Goal: Information Seeking & Learning: Learn about a topic

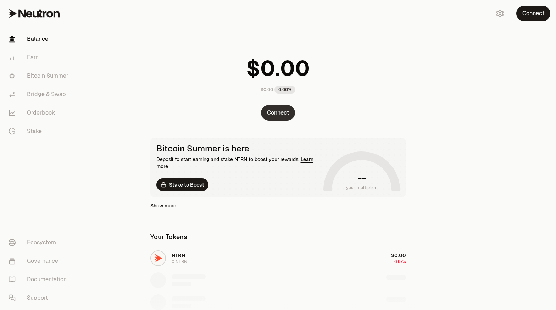
click at [285, 114] on button "Connect" at bounding box center [278, 113] width 34 height 16
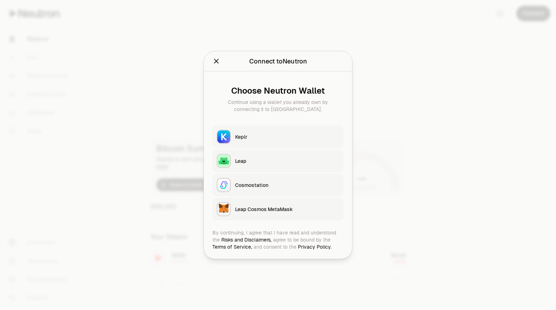
click at [258, 134] on div "Keplr" at bounding box center [287, 136] width 104 height 7
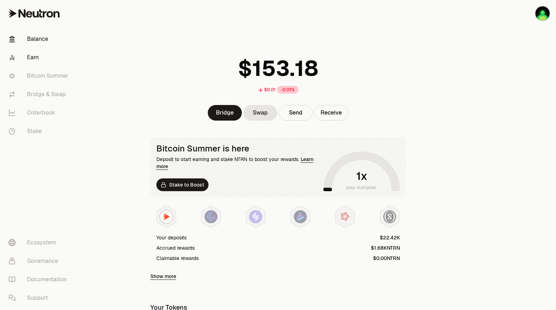
click at [40, 52] on link "Earn" at bounding box center [40, 57] width 74 height 18
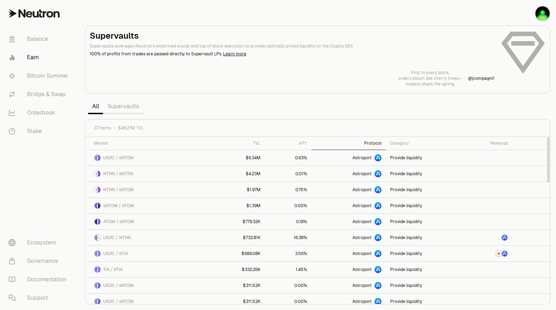
click at [376, 146] on div "Protocol" at bounding box center [349, 144] width 66 height 6
click at [375, 146] on div "Protocol" at bounding box center [349, 144] width 66 height 6
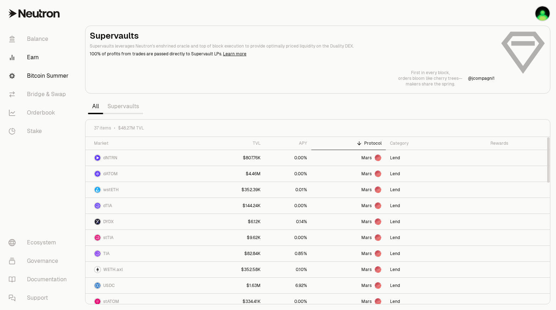
click at [52, 80] on link "Bitcoin Summer" at bounding box center [40, 76] width 74 height 18
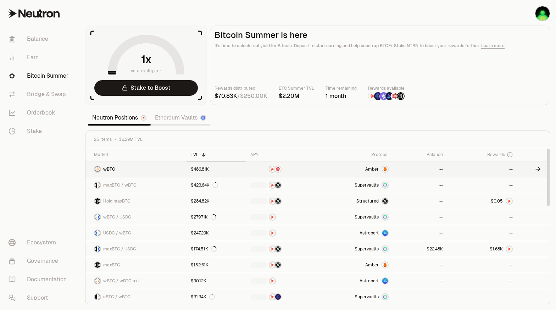
click at [370, 168] on span "Amber" at bounding box center [372, 169] width 13 height 6
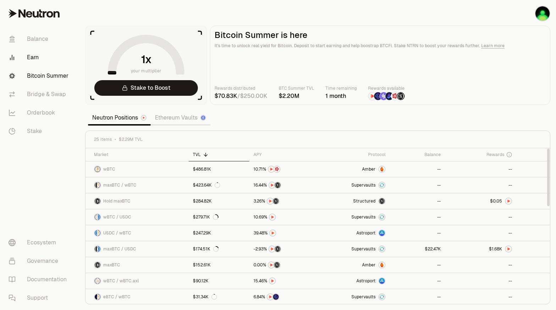
click at [49, 56] on link "Earn" at bounding box center [40, 57] width 74 height 18
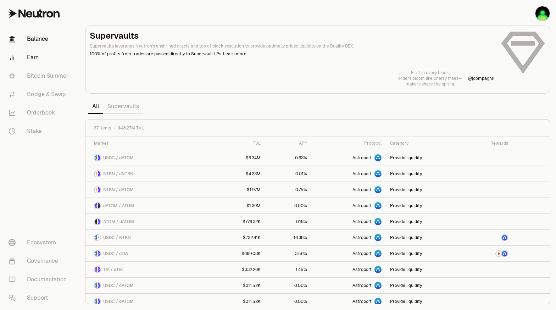
click at [56, 38] on link "Balance" at bounding box center [40, 39] width 74 height 18
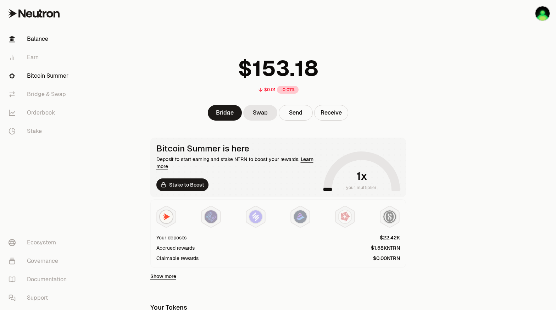
click at [40, 78] on link "Bitcoin Summer" at bounding box center [40, 76] width 74 height 18
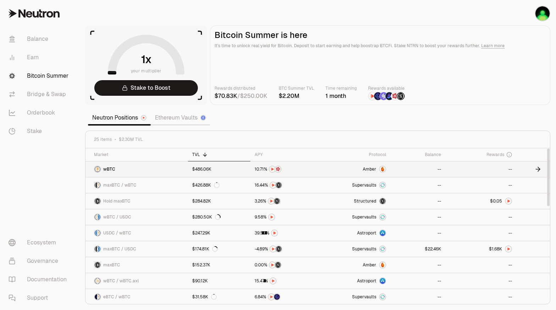
click at [372, 169] on span "Amber" at bounding box center [369, 169] width 13 height 6
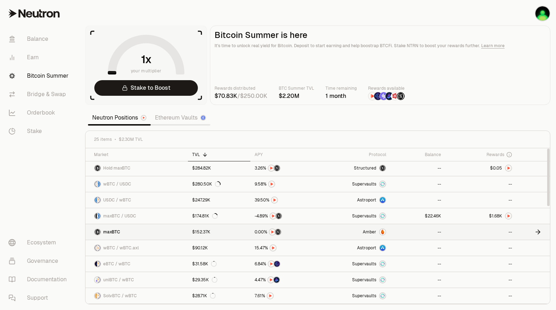
scroll to position [35, 0]
